Goal: Task Accomplishment & Management: Complete application form

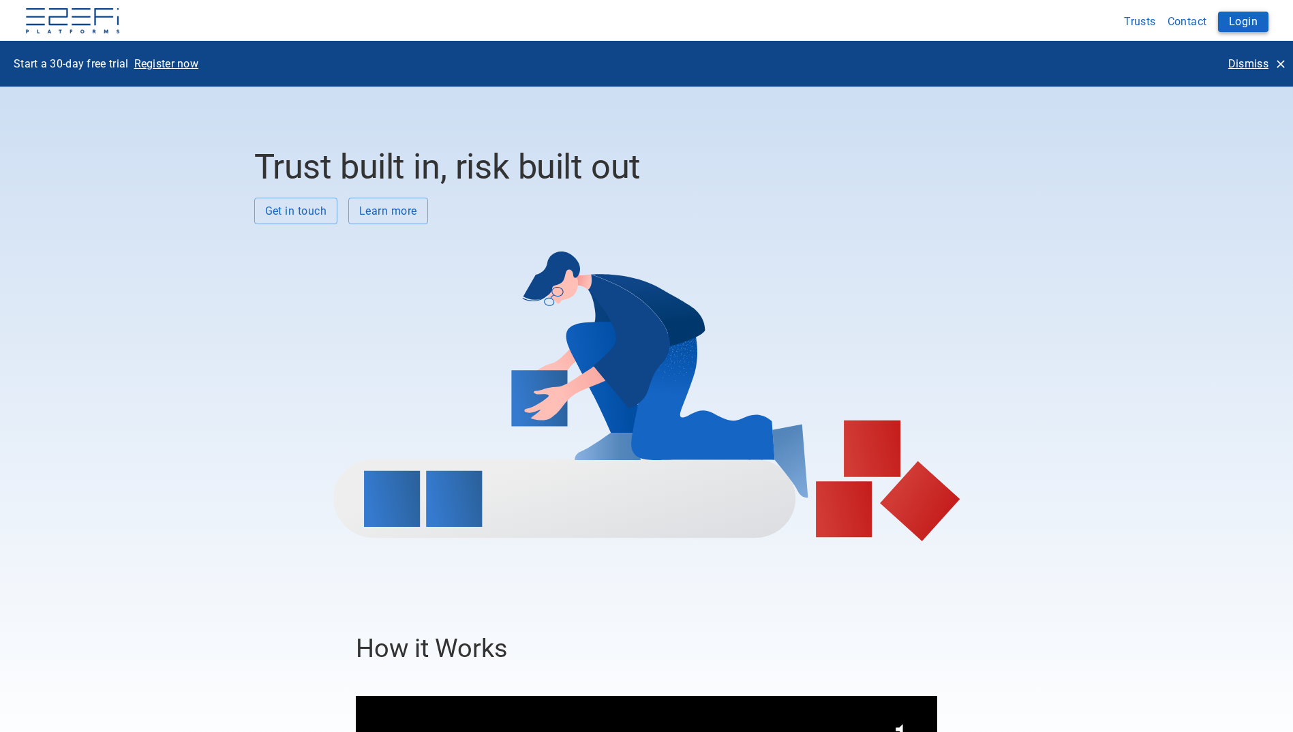
click at [1251, 21] on button "Login" at bounding box center [1243, 22] width 50 height 20
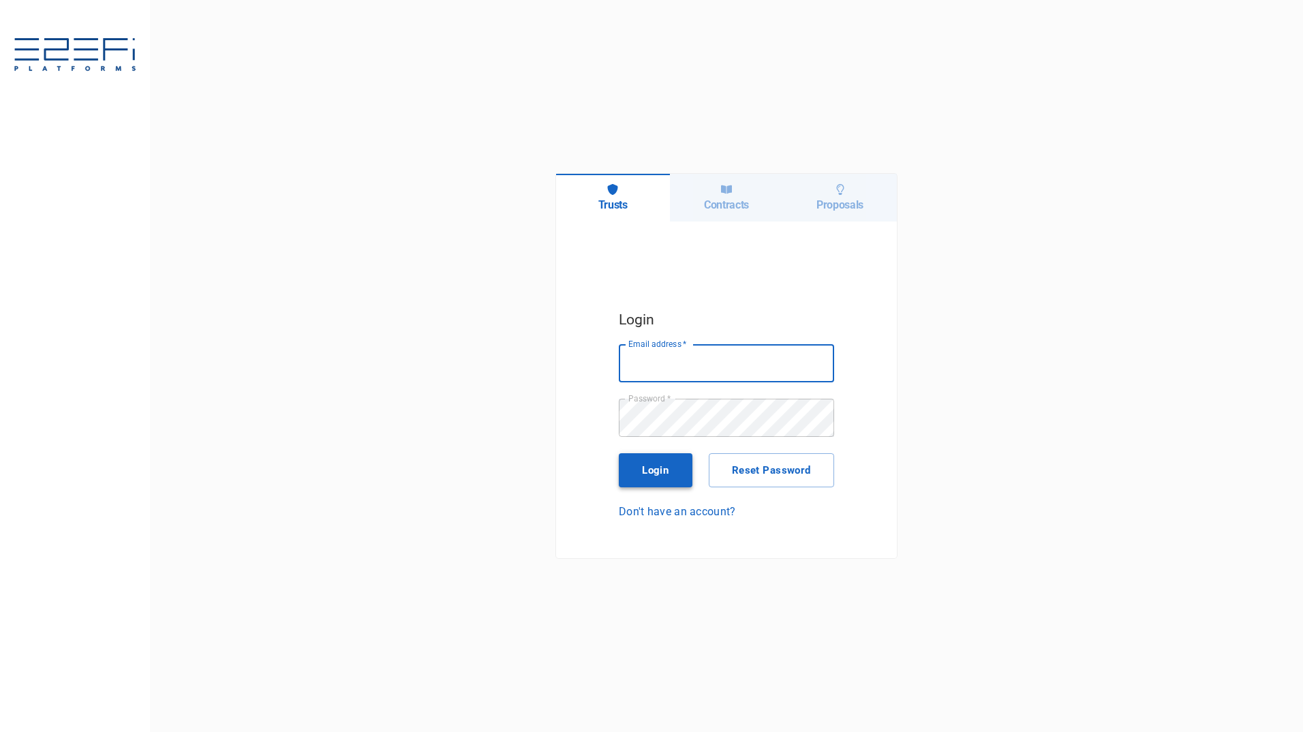
type input "[PERSON_NAME][EMAIL_ADDRESS][PERSON_NAME][DOMAIN_NAME]"
click at [662, 474] on button "Login" at bounding box center [656, 470] width 74 height 34
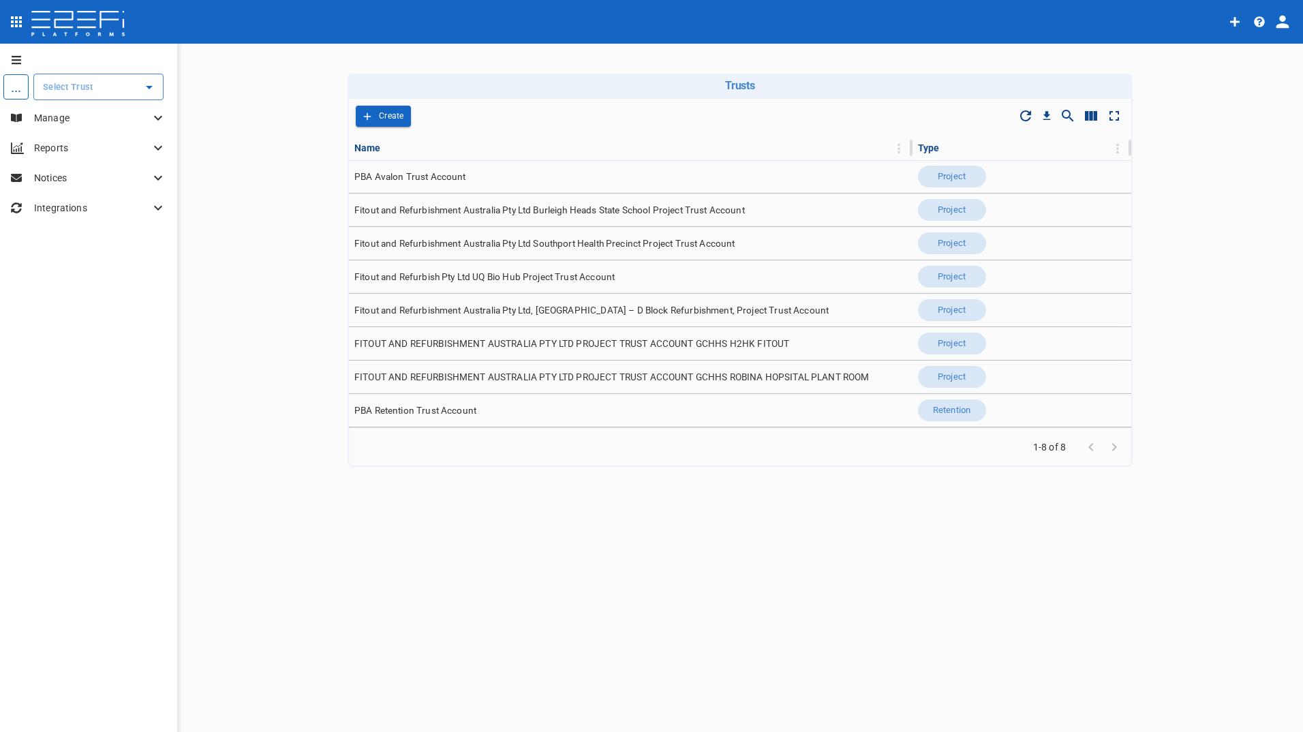
click at [72, 115] on p "Manage" at bounding box center [92, 118] width 116 height 14
click at [83, 82] on input "text" at bounding box center [88, 87] width 97 height 14
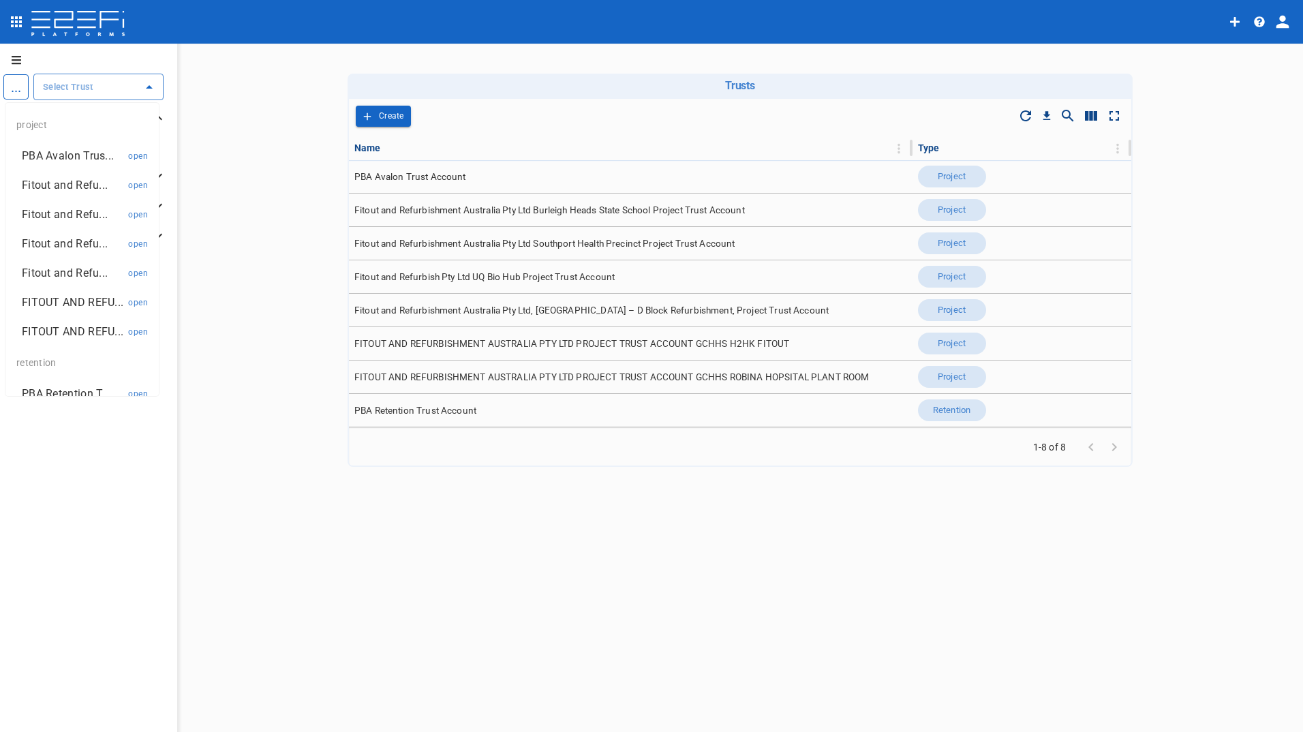
click at [50, 177] on li "Fitout and Refu... open" at bounding box center [81, 184] width 153 height 29
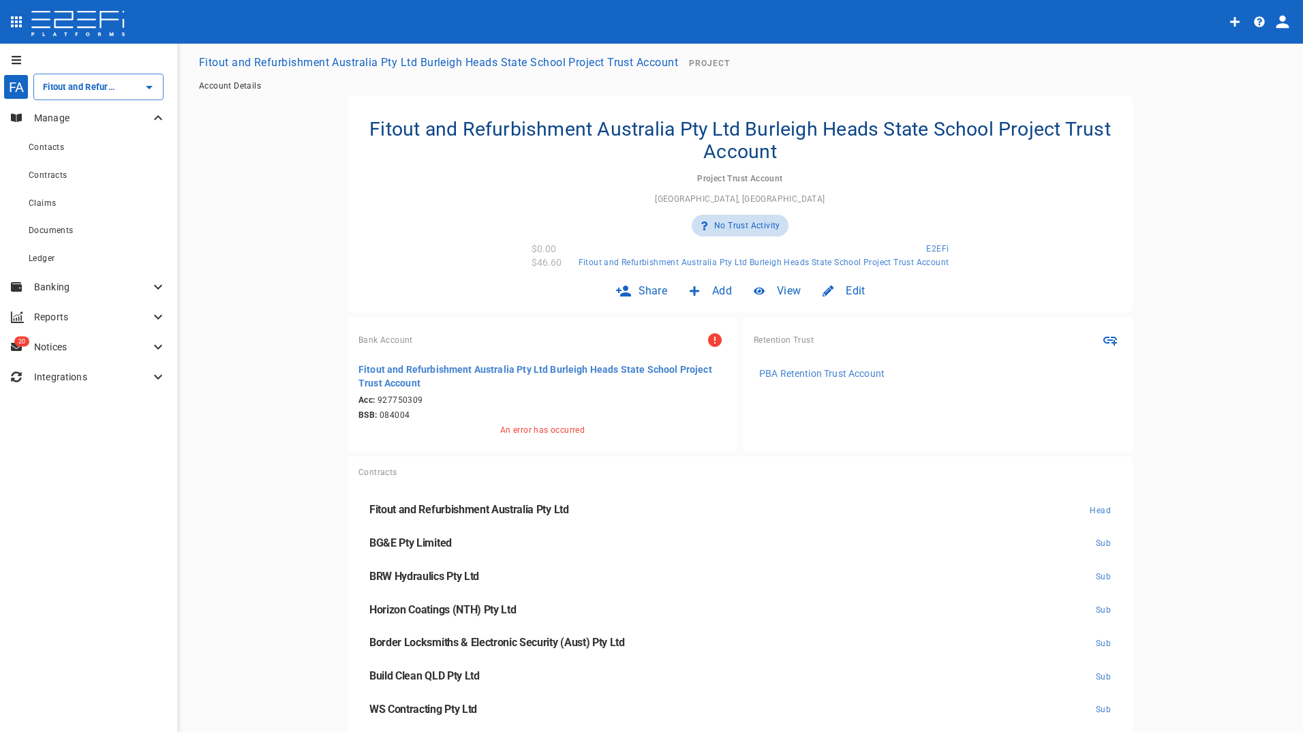
click at [85, 72] on div "FA Fitout and Refurbishment Australia Pty Ltd Burleigh Heads State School Proje…" at bounding box center [82, 87] width 164 height 32
click at [56, 121] on p "Manage" at bounding box center [92, 118] width 116 height 14
click at [62, 110] on div "Manage" at bounding box center [88, 118] width 177 height 30
click at [69, 88] on input "Fitout and Refurbishment Australia Pty Ltd Burleigh Heads State School Project …" at bounding box center [80, 87] width 80 height 14
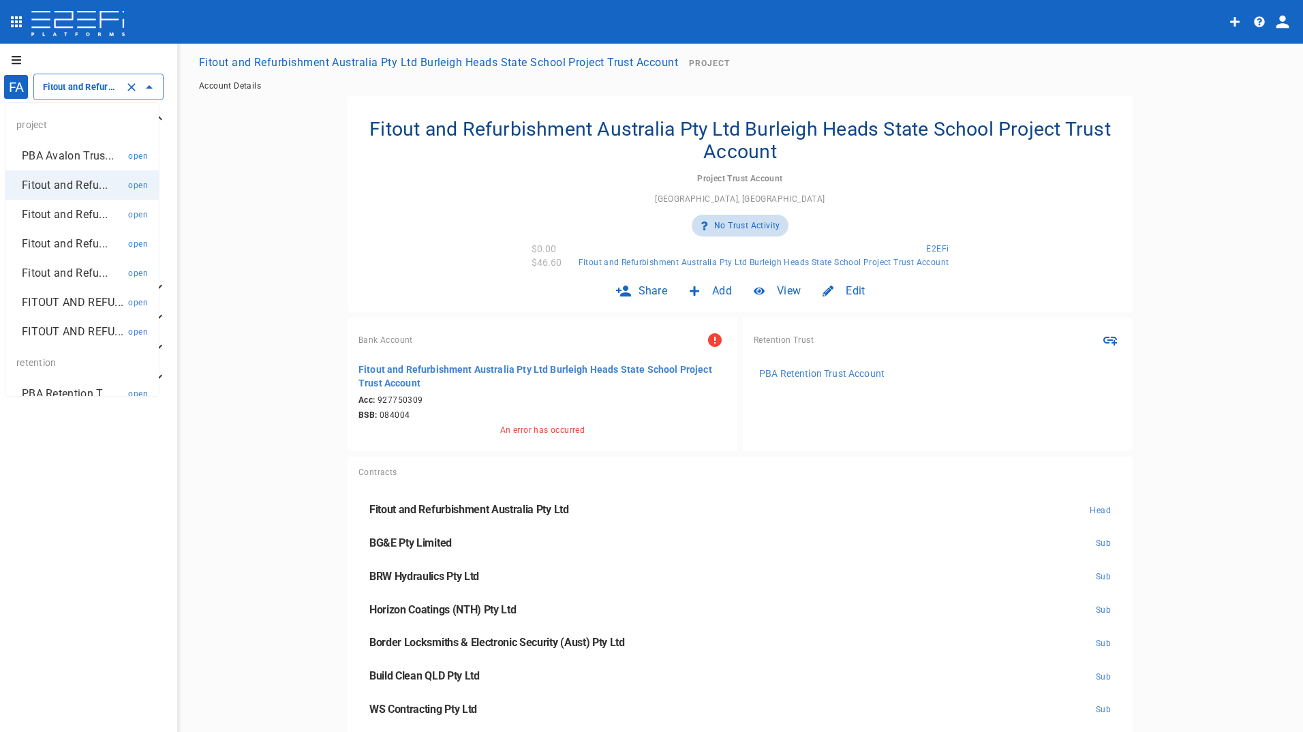
click at [81, 216] on p "Fitout and Refu..." at bounding box center [65, 215] width 86 height 16
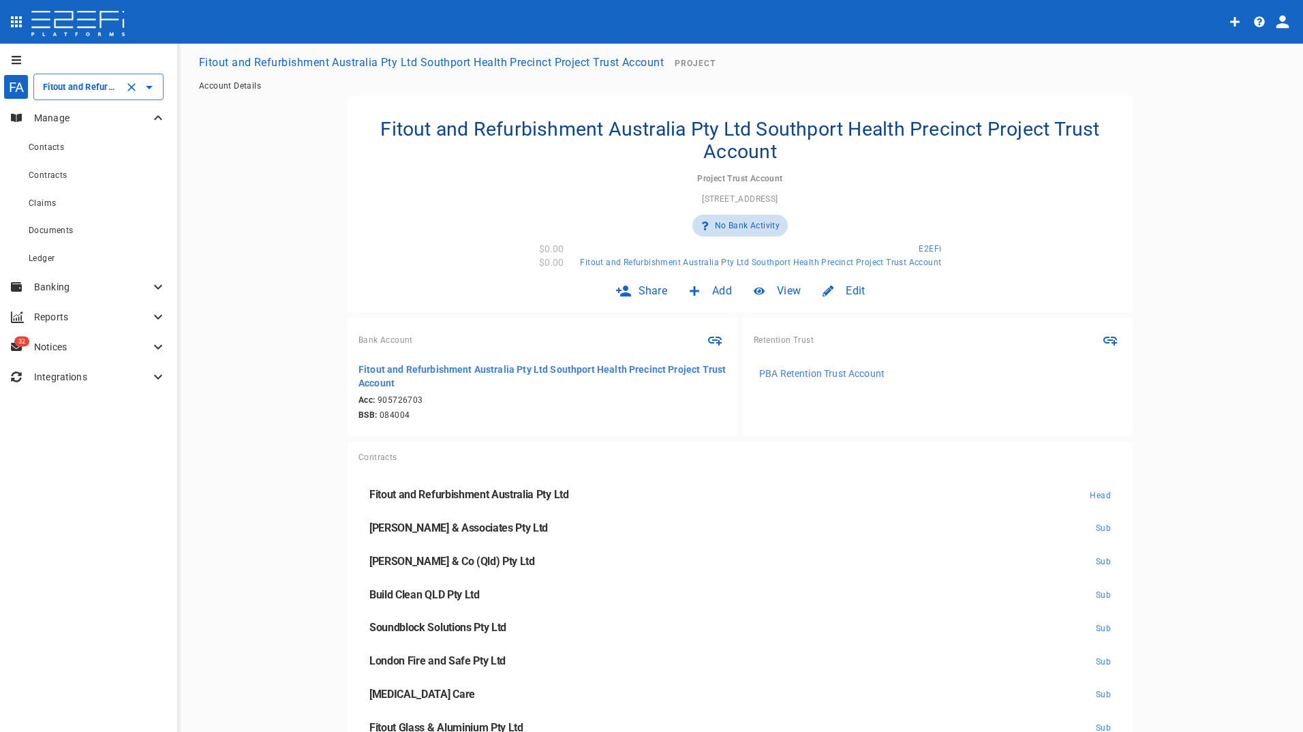
click at [82, 84] on input "Fitout and Refurbishment Australia Pty Ltd Southport Health Precinct Project Tr…" at bounding box center [80, 87] width 80 height 14
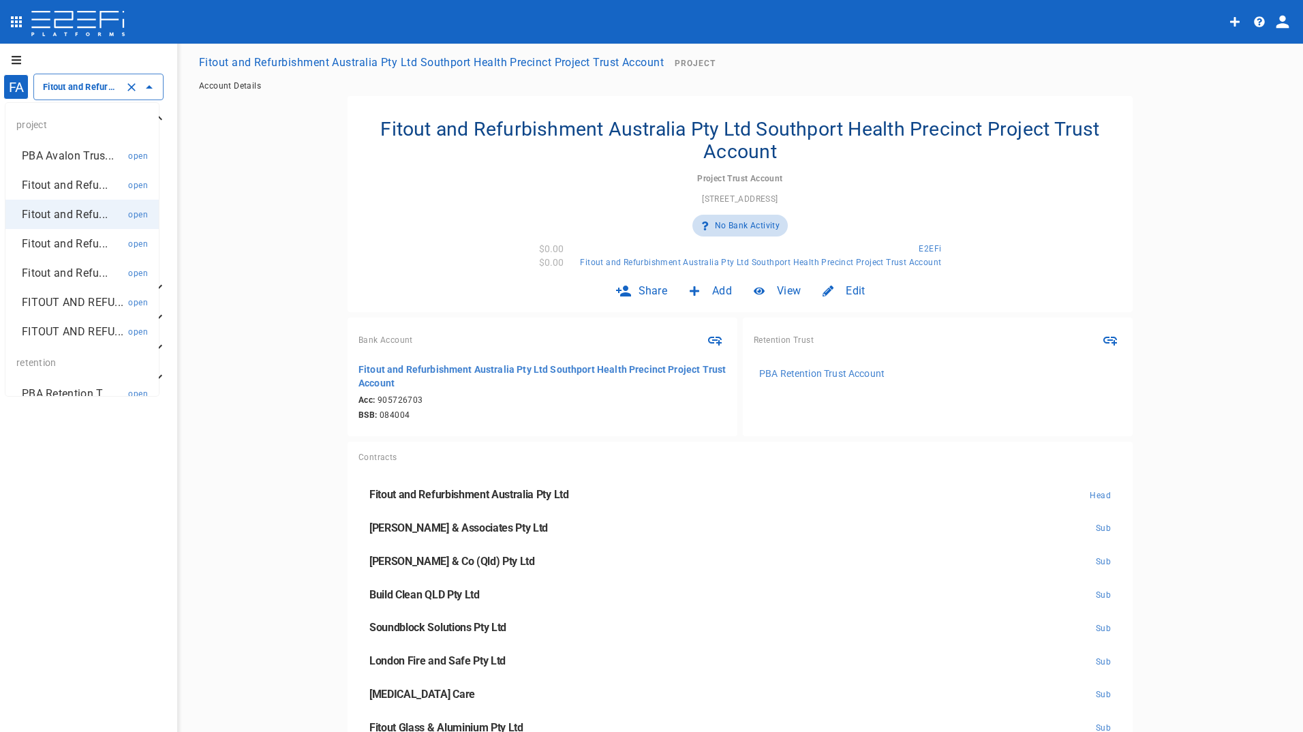
click at [74, 240] on p "Fitout and Refu..." at bounding box center [65, 244] width 86 height 16
type input "Fitout and Refurbish Pty Ltd UQ Bio Hub Project Trust Account"
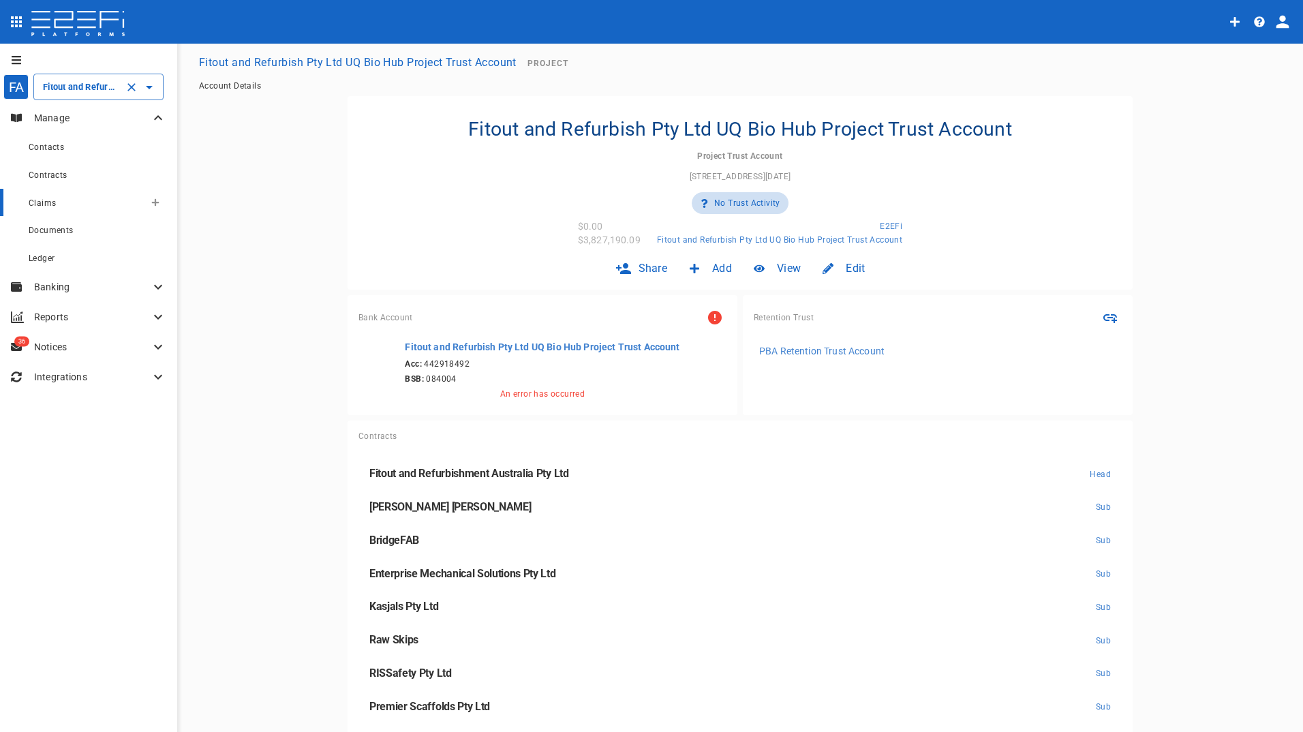
click at [48, 201] on span "Claims" at bounding box center [42, 203] width 27 height 10
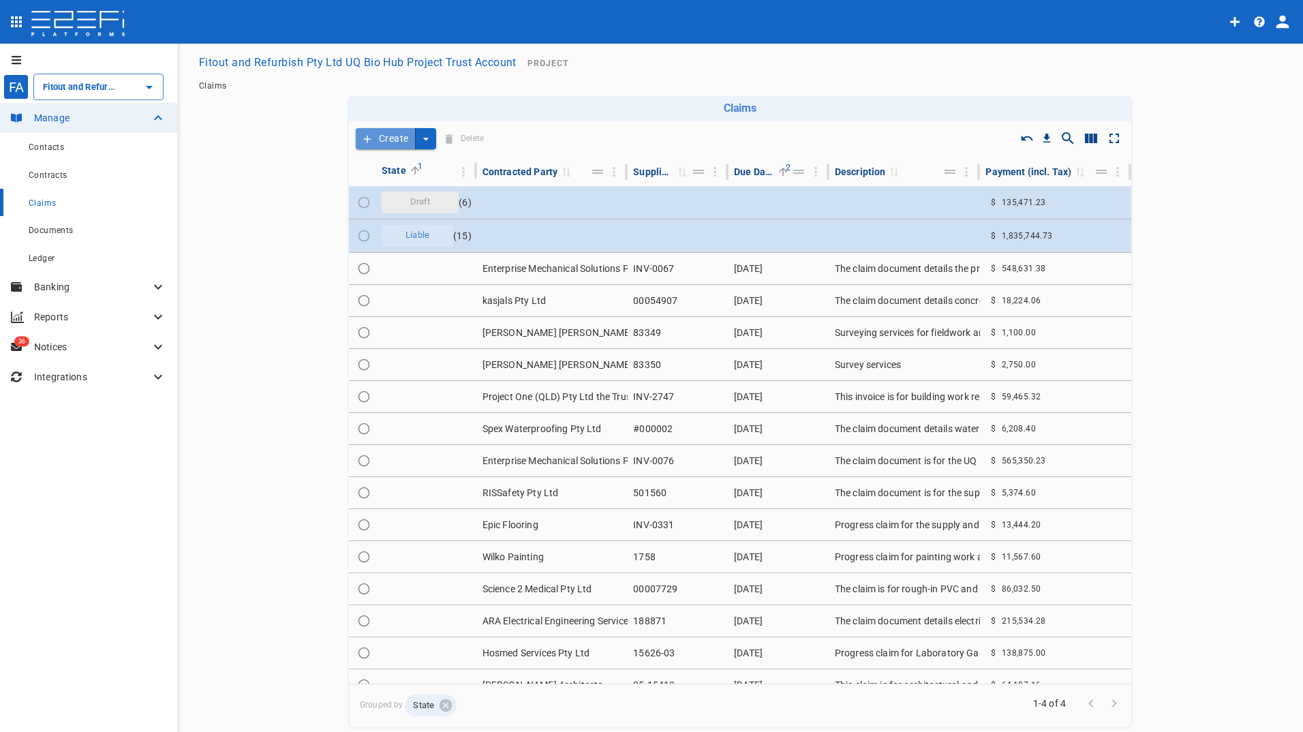
click at [384, 144] on button "Create" at bounding box center [386, 138] width 60 height 21
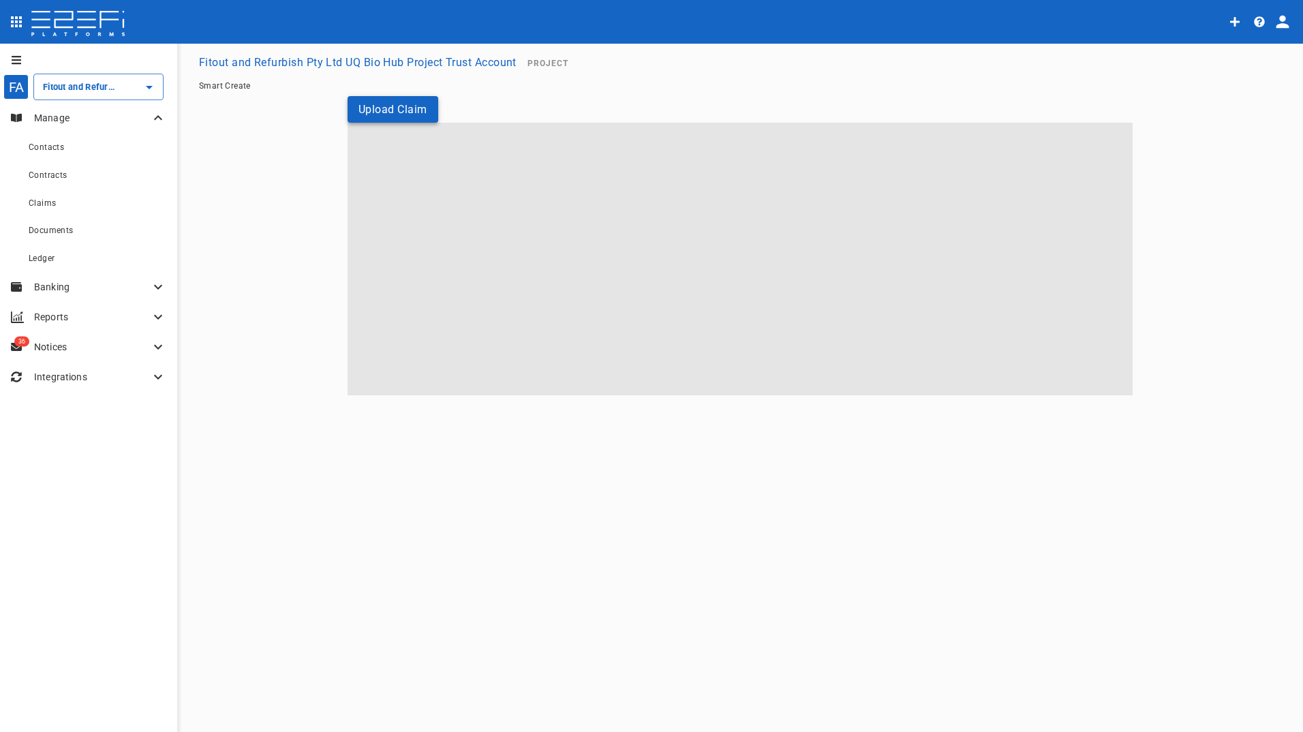
click at [385, 106] on button "Upload Claim" at bounding box center [393, 109] width 91 height 27
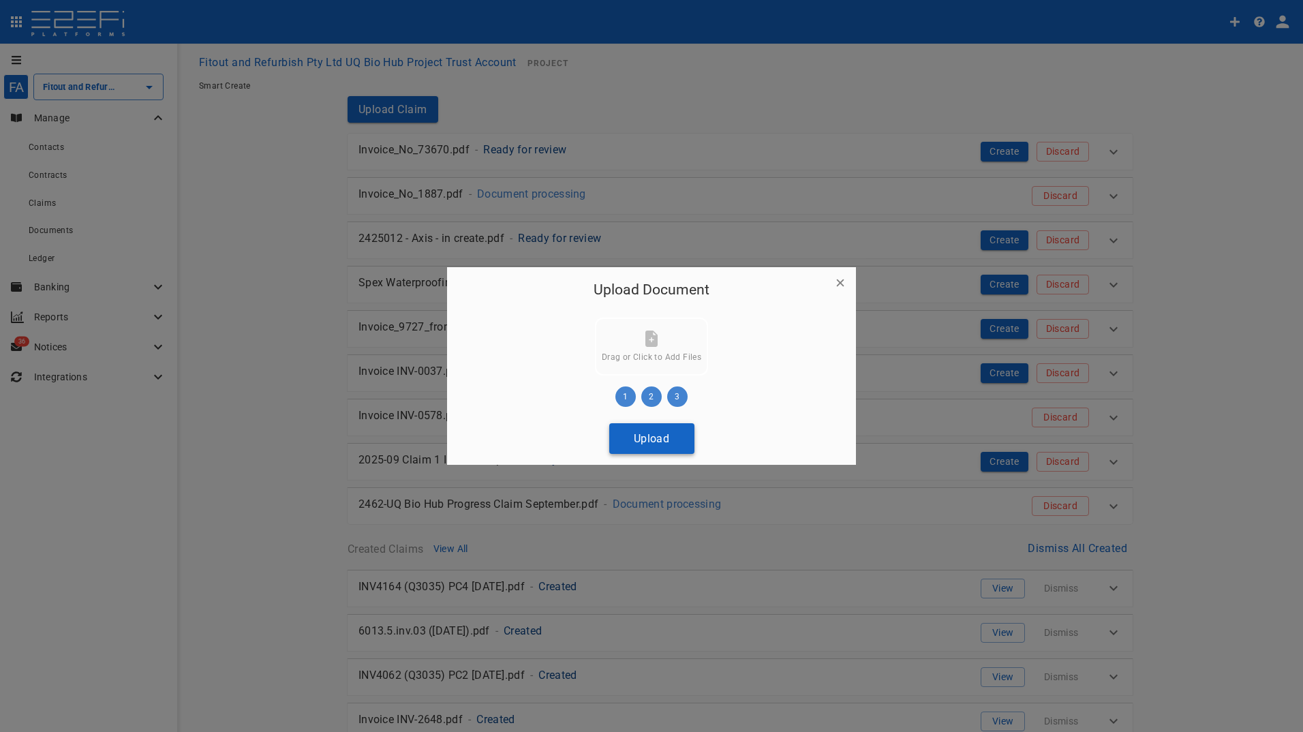
click at [641, 439] on button "Upload" at bounding box center [651, 438] width 85 height 31
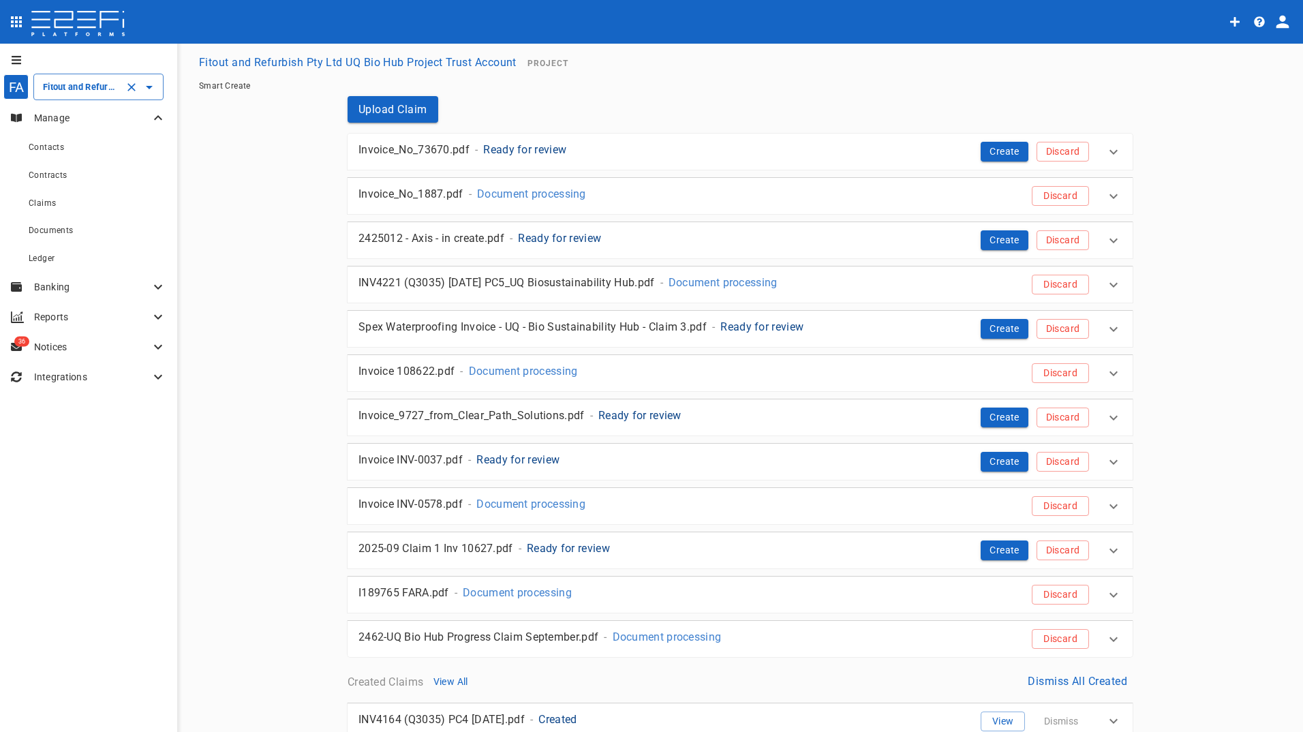
click at [73, 93] on input "Fitout and Refurbish Pty Ltd UQ Bio Hub Project Trust Account" at bounding box center [80, 87] width 80 height 14
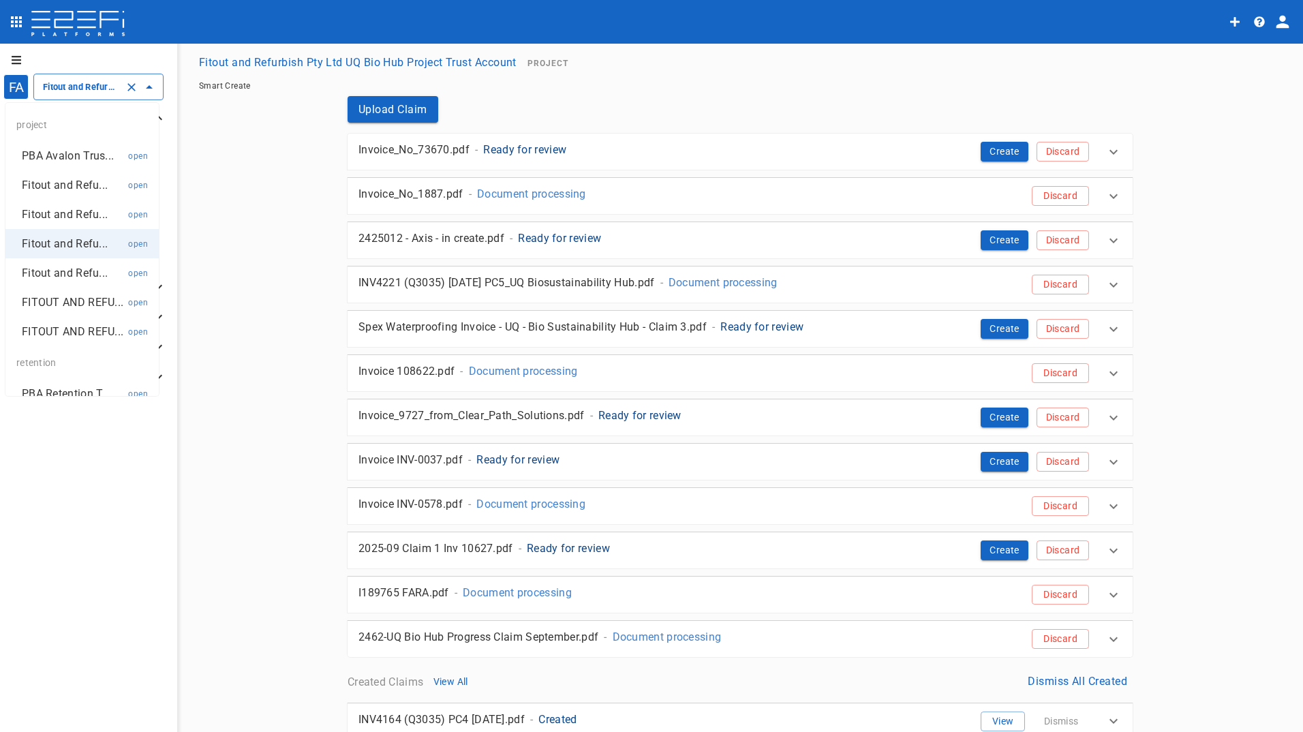
click at [58, 339] on p "FITOUT AND REFU..." at bounding box center [73, 332] width 102 height 16
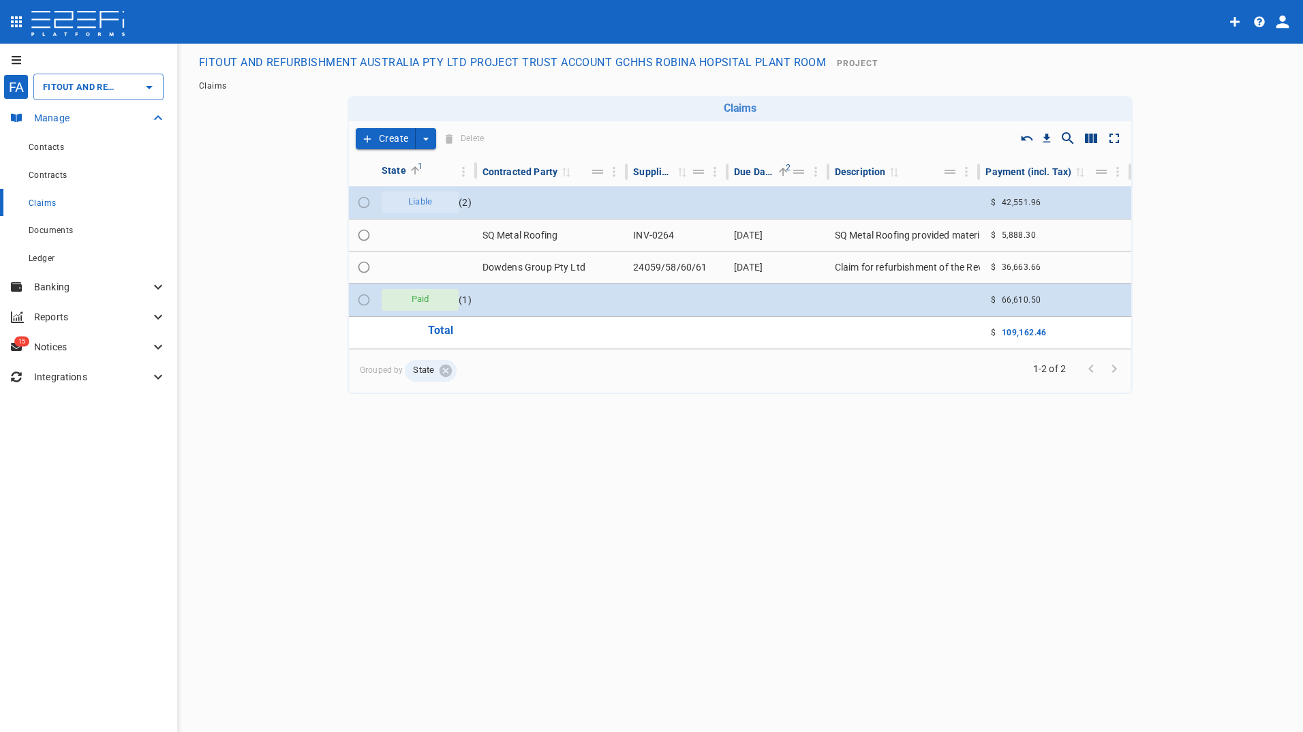
click at [79, 116] on p "Manage" at bounding box center [92, 118] width 116 height 14
click at [79, 117] on p "Manage" at bounding box center [92, 118] width 116 height 14
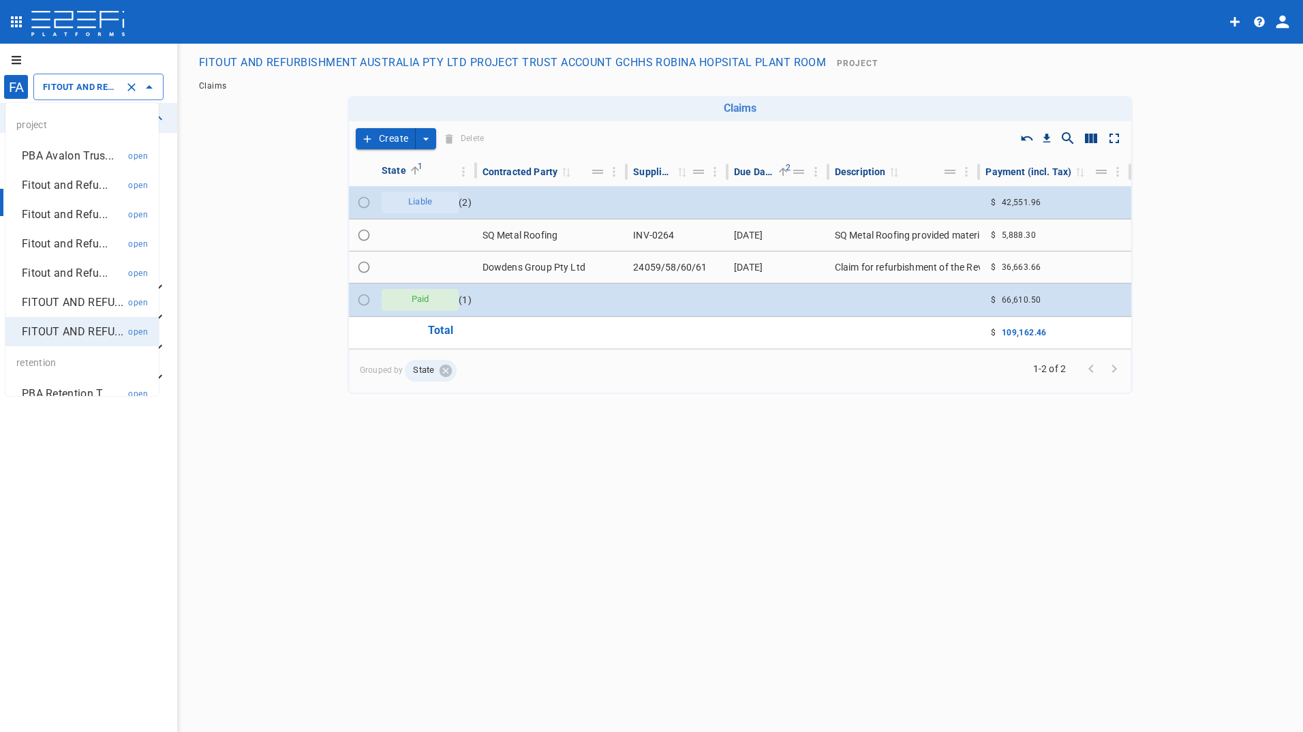
click at [84, 93] on input "FITOUT AND REFURBISHMENT AUSTRALIA PTY LTD PROJECT TRUST ACCOUNT GCHHS ROBINA H…" at bounding box center [80, 87] width 80 height 14
click at [65, 303] on p "FITOUT AND REFU..." at bounding box center [73, 302] width 102 height 16
type input "FITOUT AND REFURBISHMENT AUSTRALIA PTY LTD PROJECT TRUST ACCOUNT GCHHS H2HK FIT…"
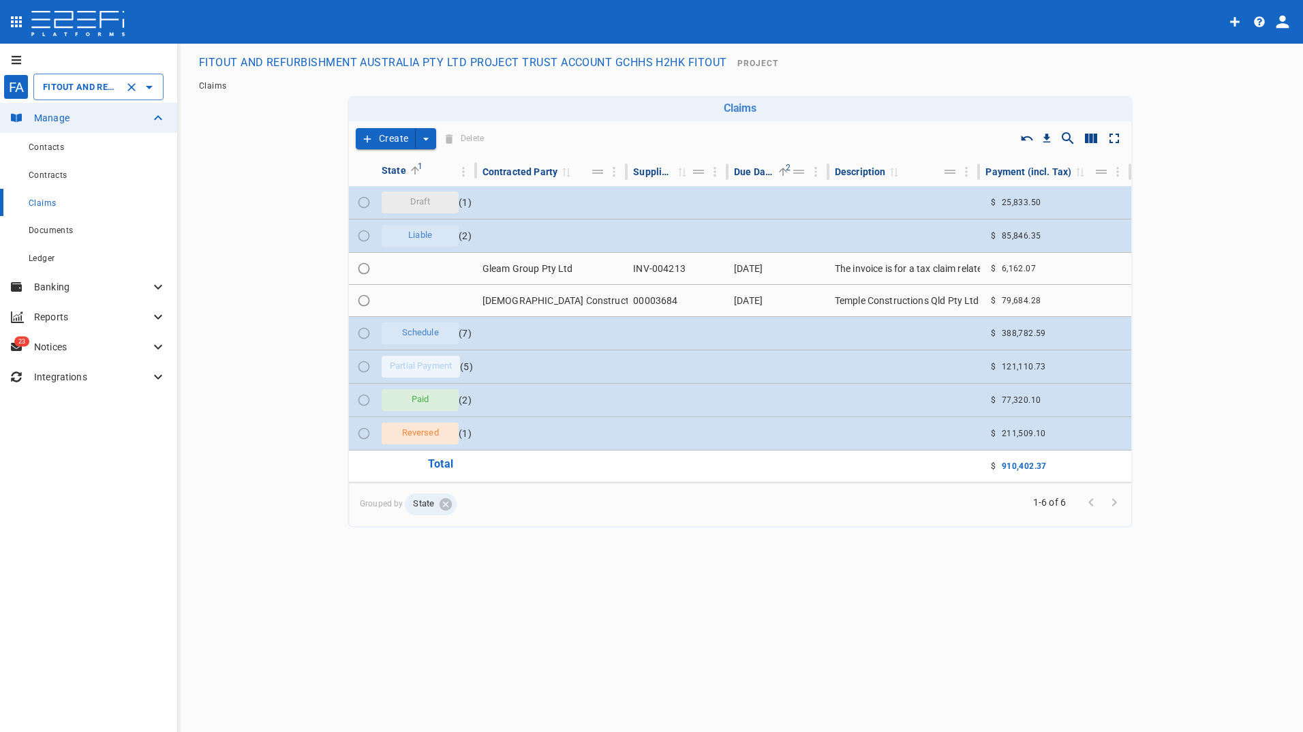
click at [386, 138] on button "Create" at bounding box center [386, 138] width 60 height 21
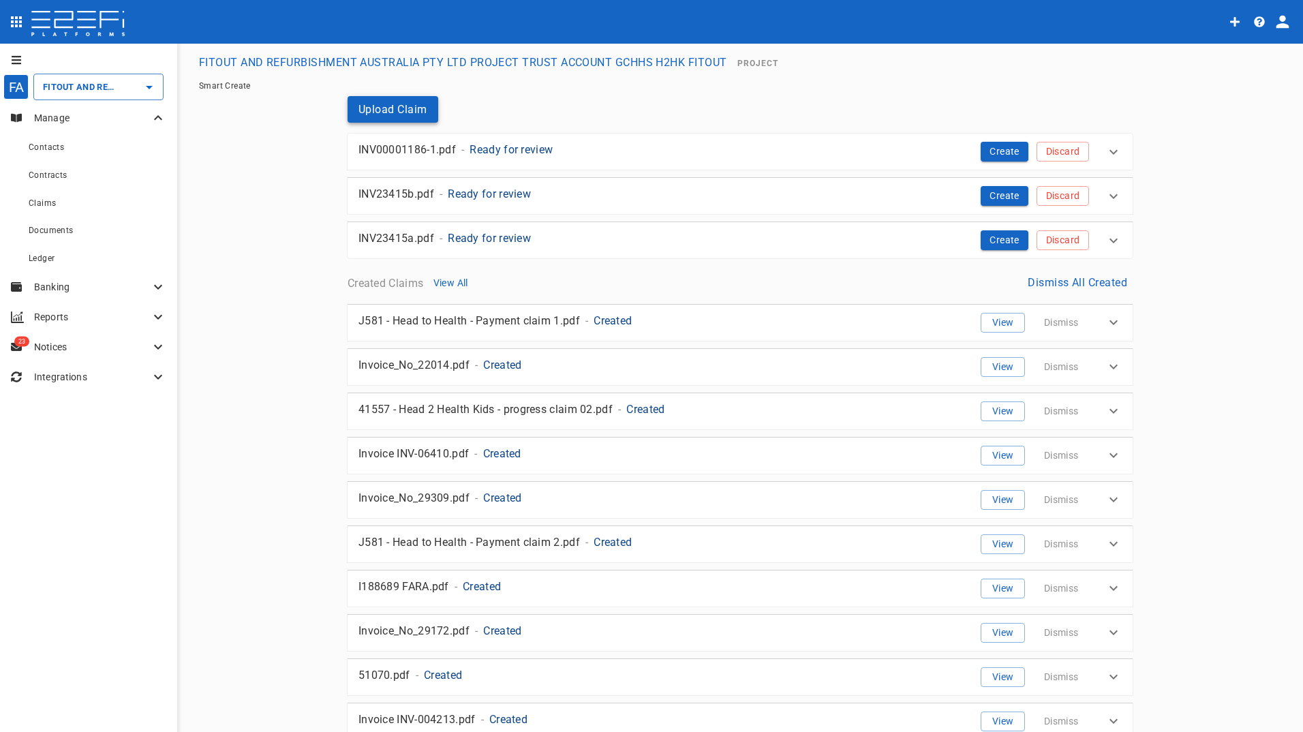
click at [390, 103] on button "Upload Claim" at bounding box center [393, 109] width 91 height 27
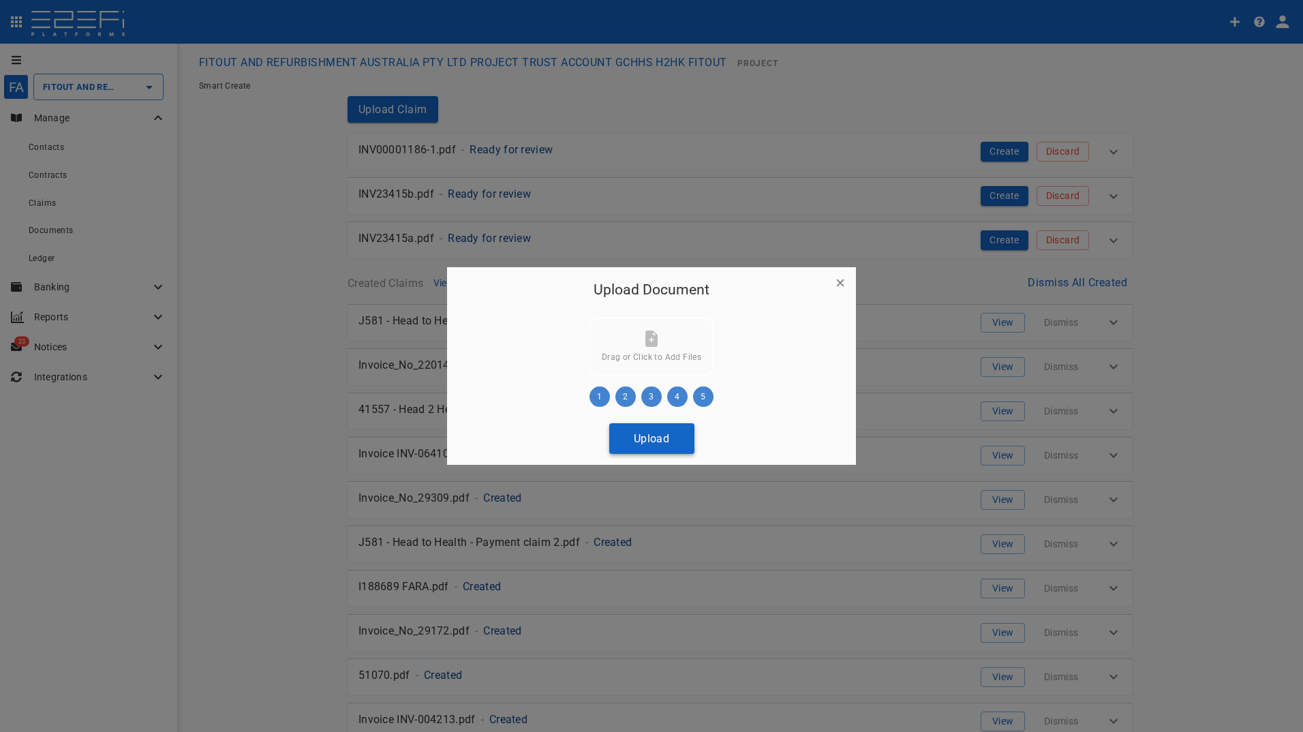
click at [662, 445] on button "Upload" at bounding box center [651, 438] width 85 height 31
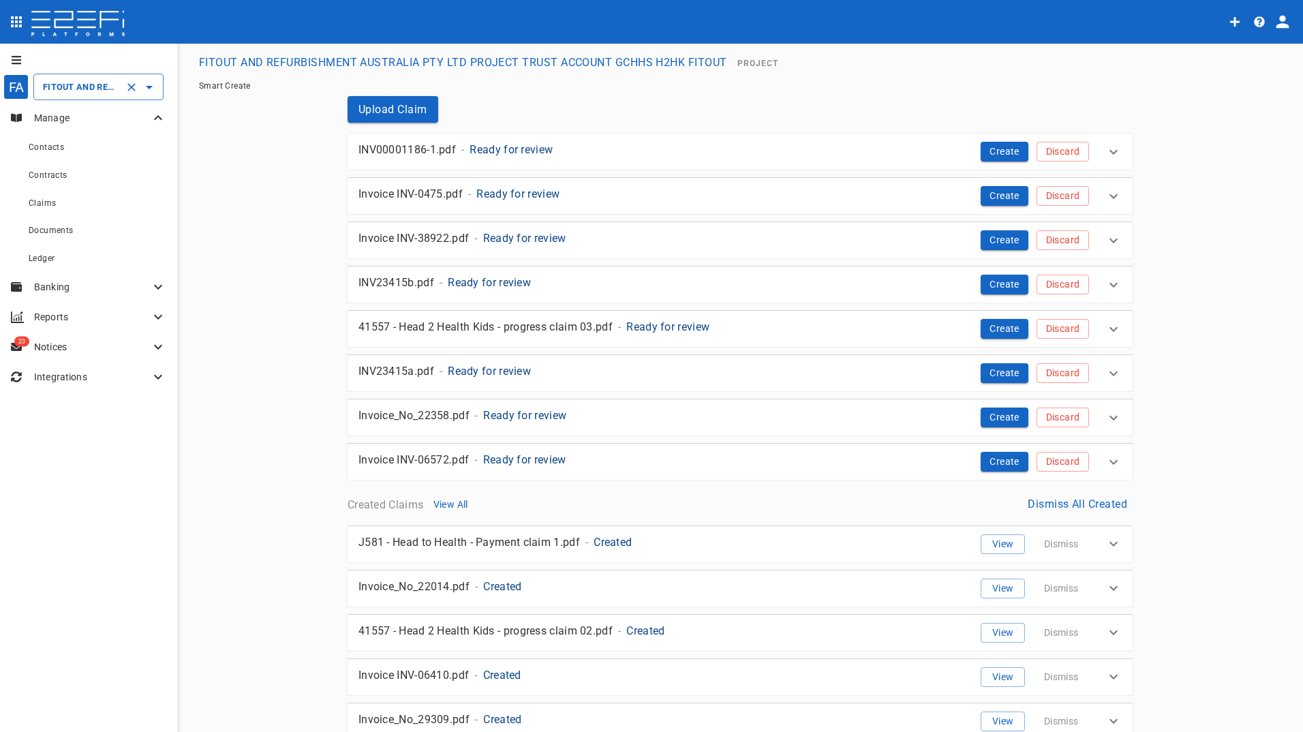
click at [85, 89] on input "FITOUT AND REFURBISHMENT AUSTRALIA PTY LTD PROJECT TRUST ACCOUNT GCHHS H2HK FIT…" at bounding box center [80, 87] width 80 height 14
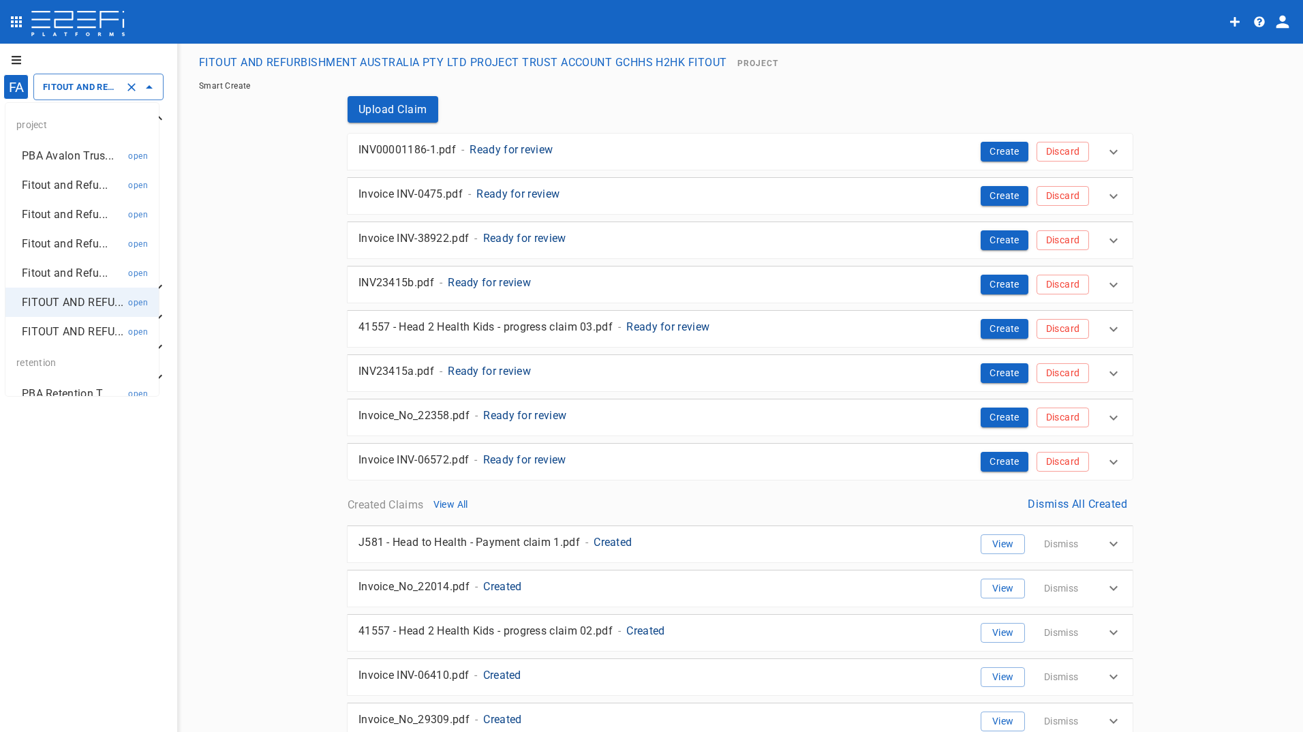
click at [60, 270] on p "Fitout and Refu..." at bounding box center [65, 273] width 86 height 16
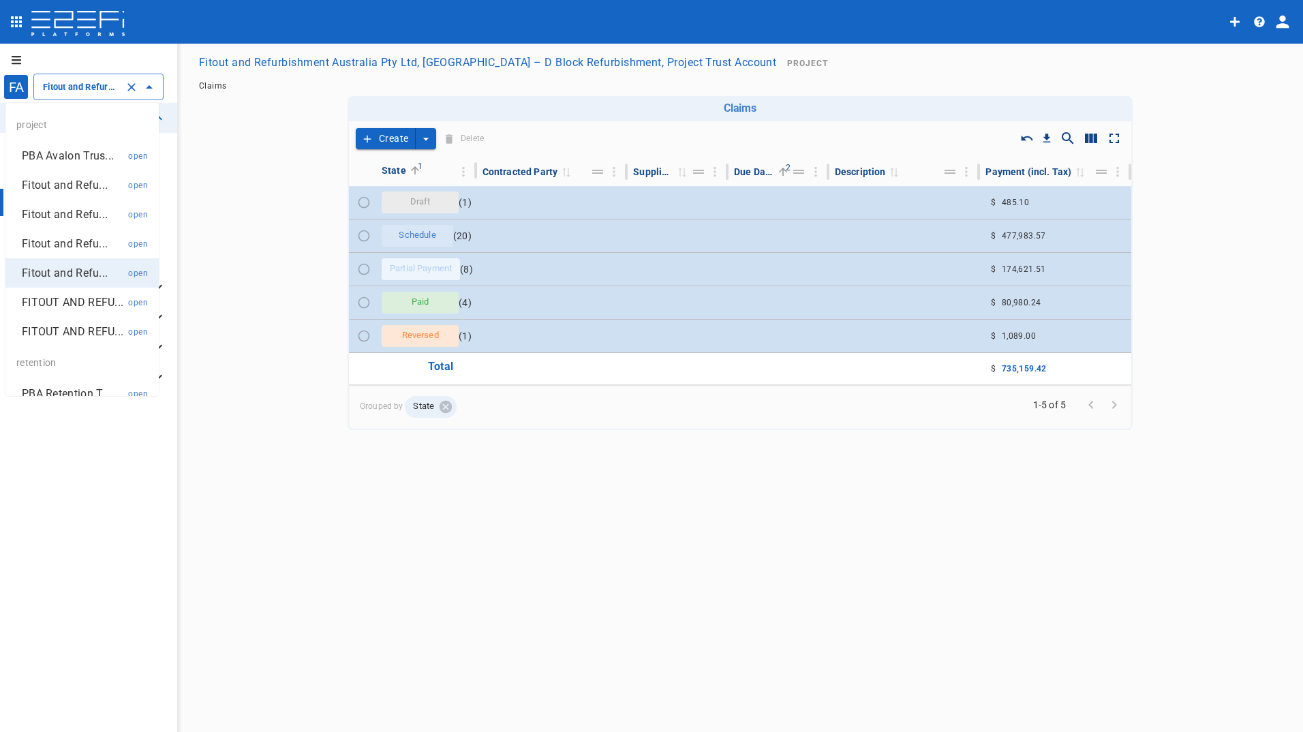
click at [70, 87] on input "Fitout and Refurbishment Australia Pty Ltd, [GEOGRAPHIC_DATA] – D Block Refurbi…" at bounding box center [80, 87] width 80 height 14
click at [60, 243] on p "Fitout and Refu..." at bounding box center [65, 244] width 86 height 16
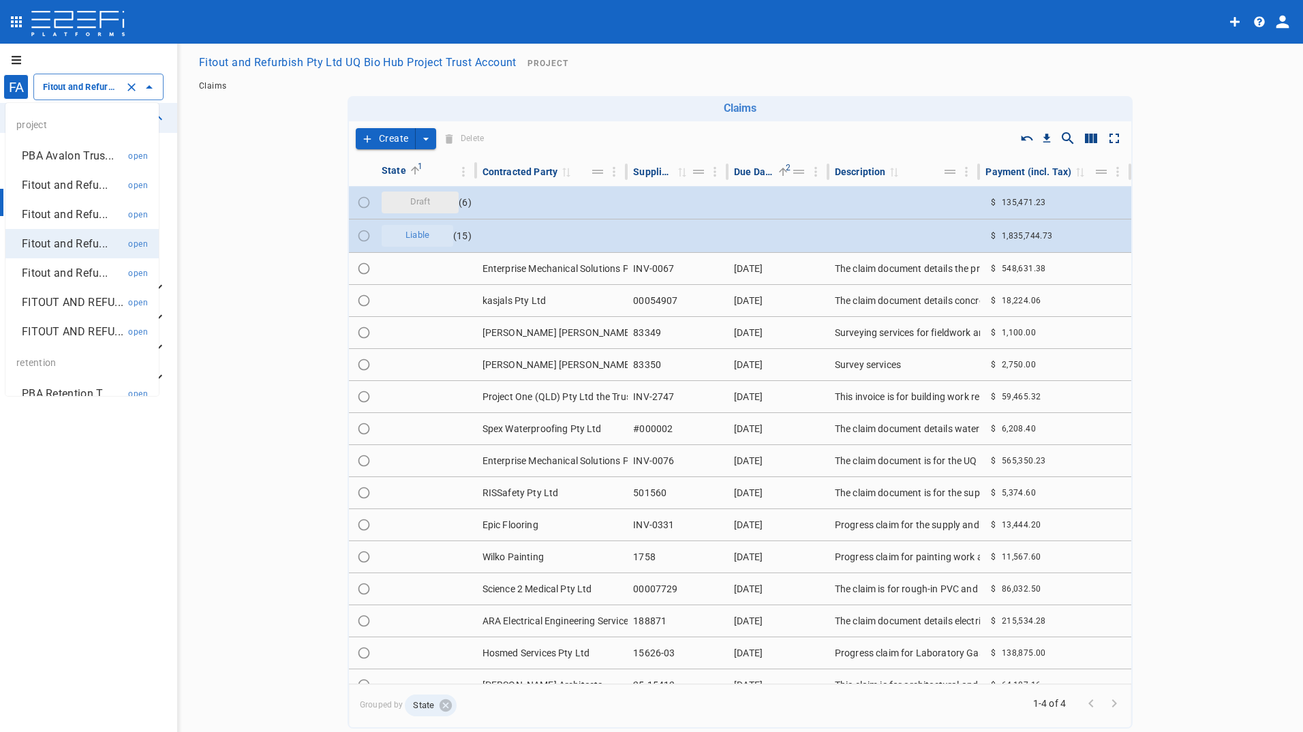
click at [82, 89] on input "Fitout and Refurbish Pty Ltd UQ Bio Hub Project Trust Account" at bounding box center [80, 87] width 80 height 14
click at [78, 217] on p "Fitout and Refu..." at bounding box center [65, 215] width 86 height 16
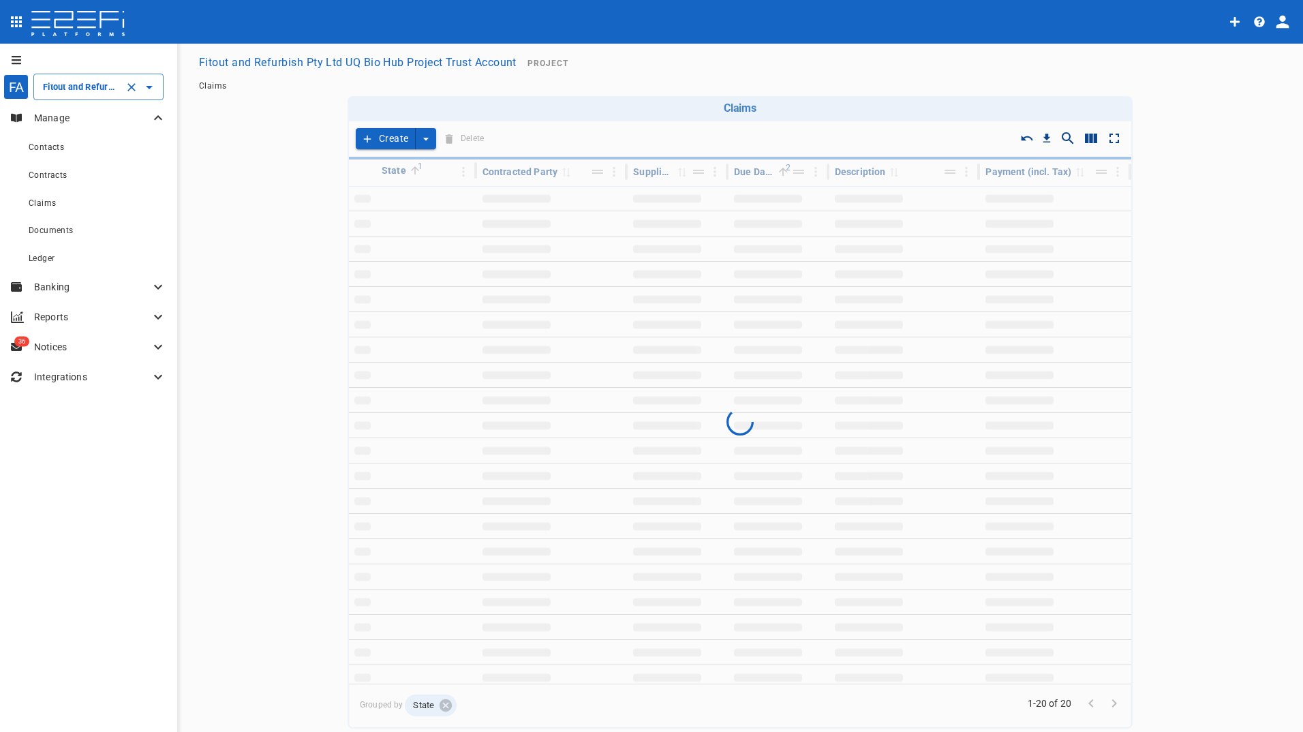
type input "Fitout and Refurbishment Australia Pty Ltd Southport Health Precinct Project Tr…"
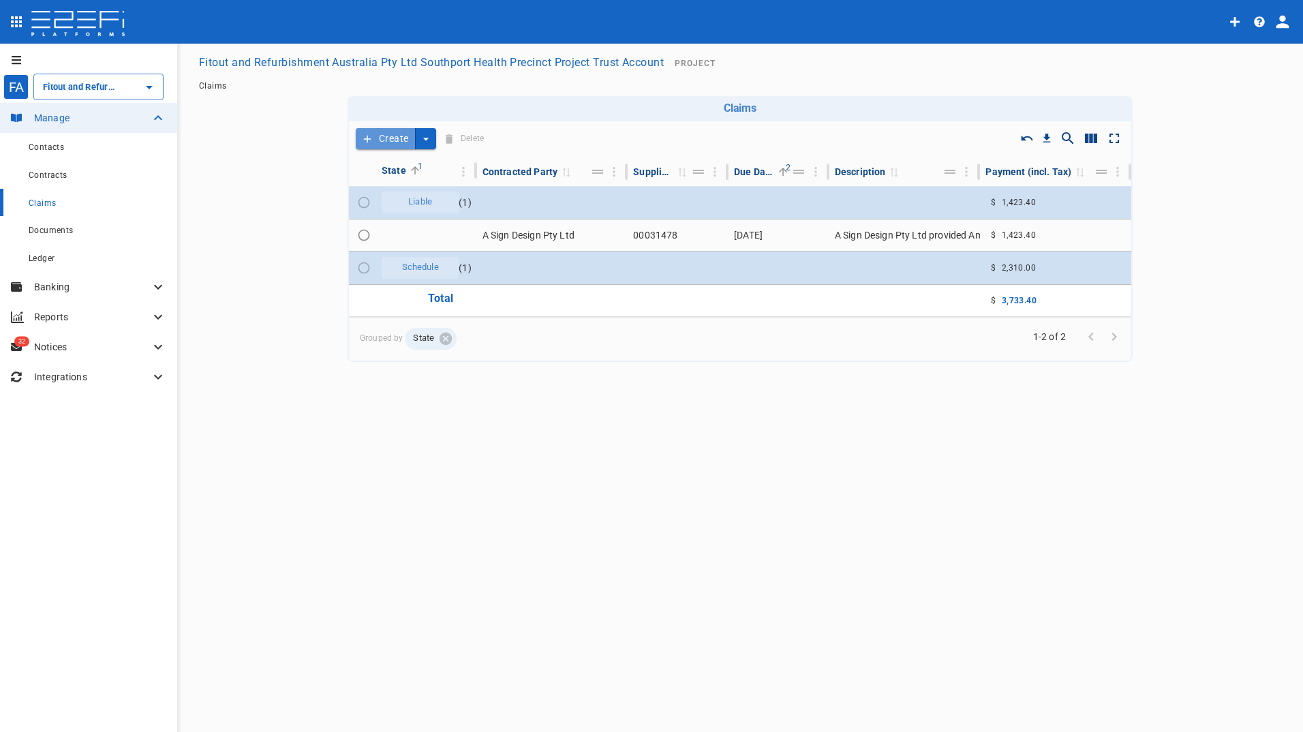
click at [393, 134] on button "Create" at bounding box center [386, 138] width 60 height 21
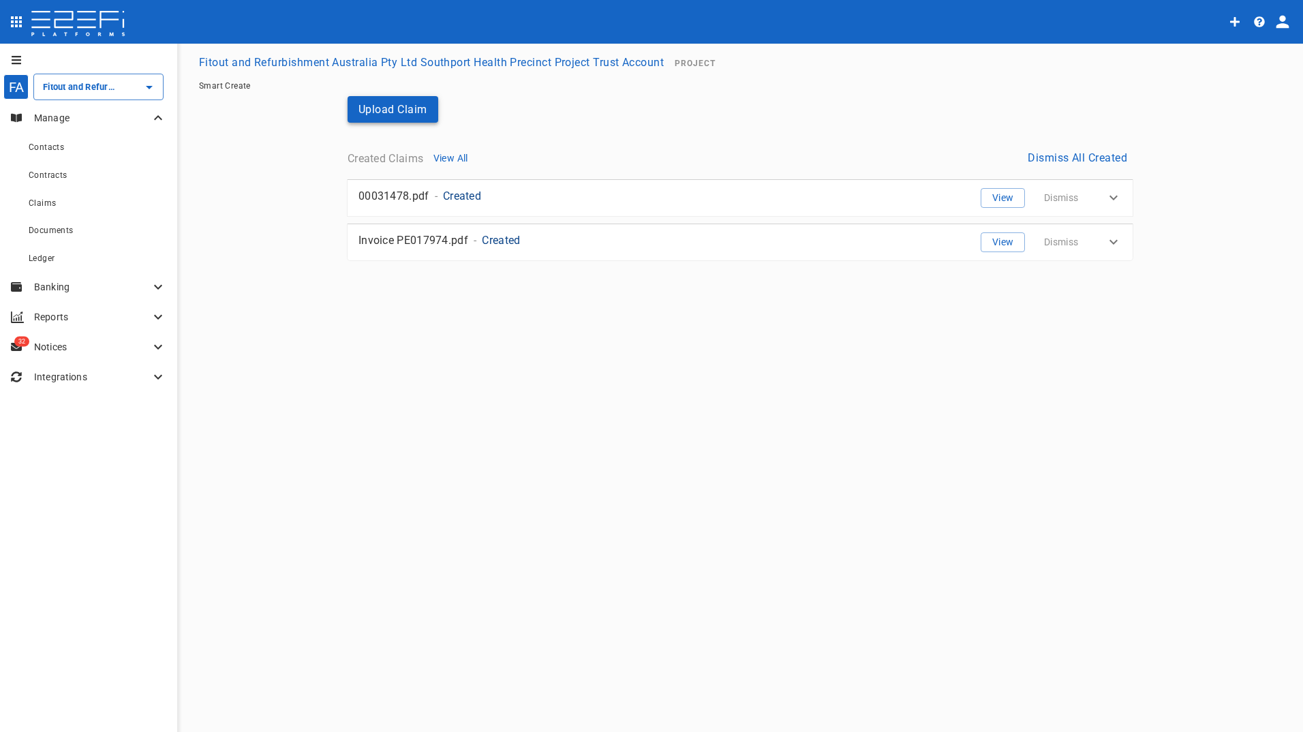
click at [369, 103] on button "Upload Claim" at bounding box center [393, 109] width 91 height 27
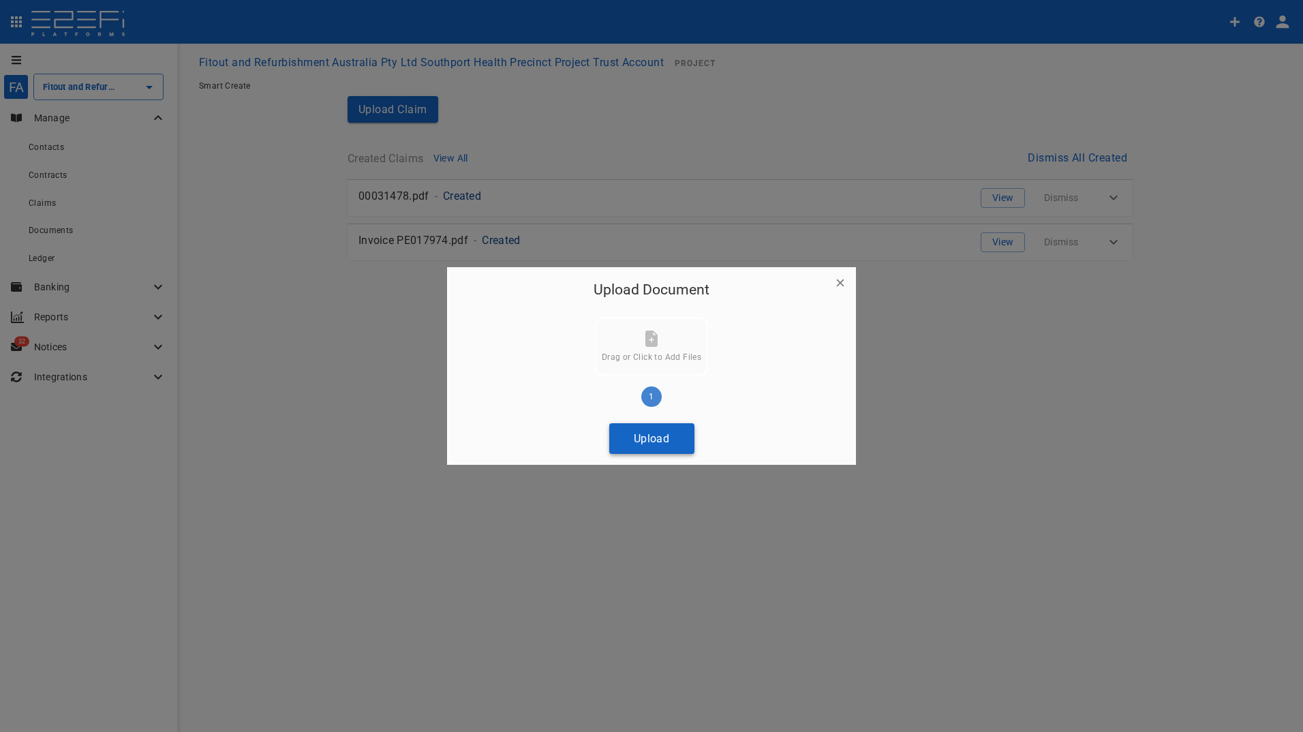
click at [656, 451] on button "Upload" at bounding box center [651, 438] width 85 height 31
